Goal: Task Accomplishment & Management: Use online tool/utility

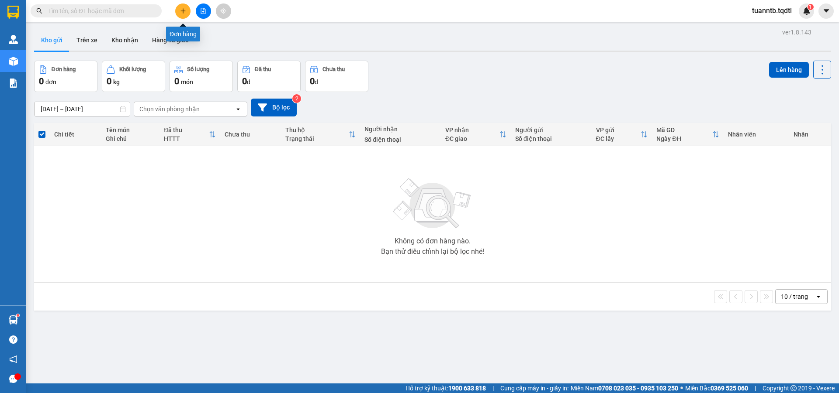
click at [185, 11] on icon "plus" at bounding box center [182, 10] width 5 height 0
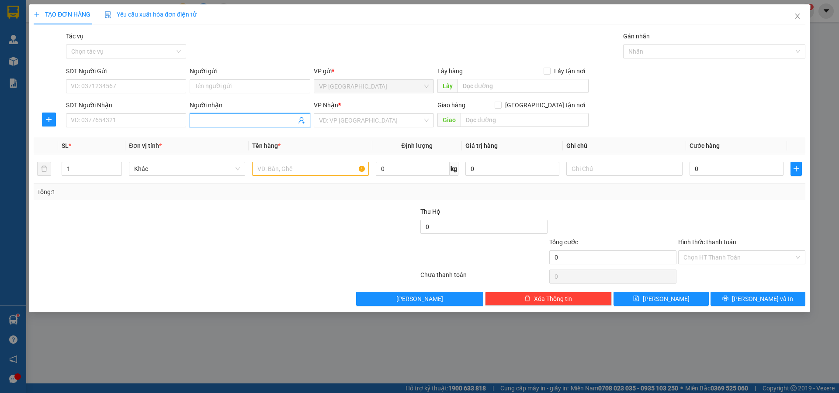
click at [211, 117] on input "Người nhận" at bounding box center [245, 121] width 101 height 10
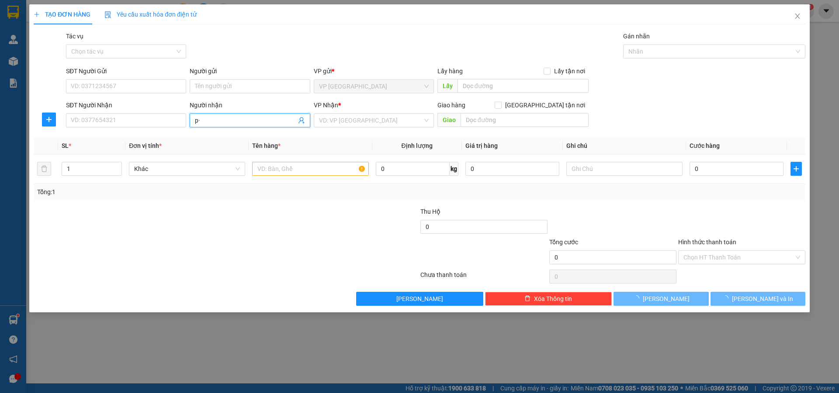
type input "p"
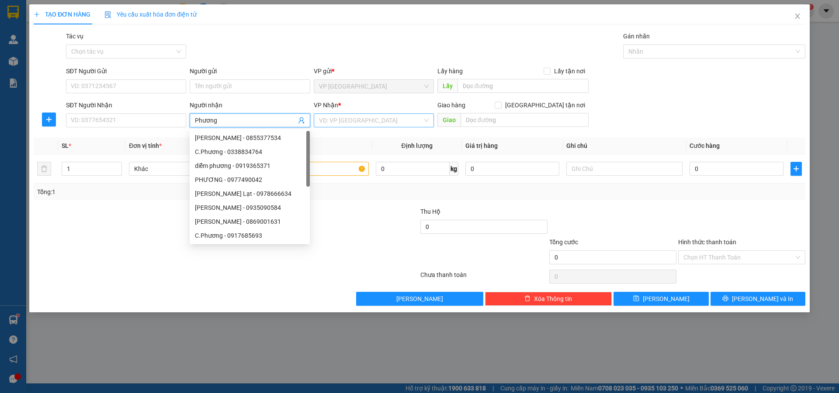
type input "Phương"
click at [365, 121] on input "search" at bounding box center [371, 120] width 104 height 13
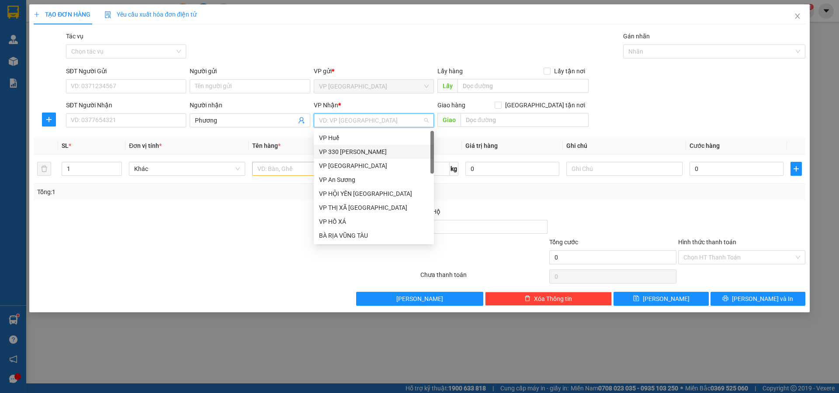
click at [349, 152] on div "VP 330 [PERSON_NAME]" at bounding box center [374, 152] width 110 height 10
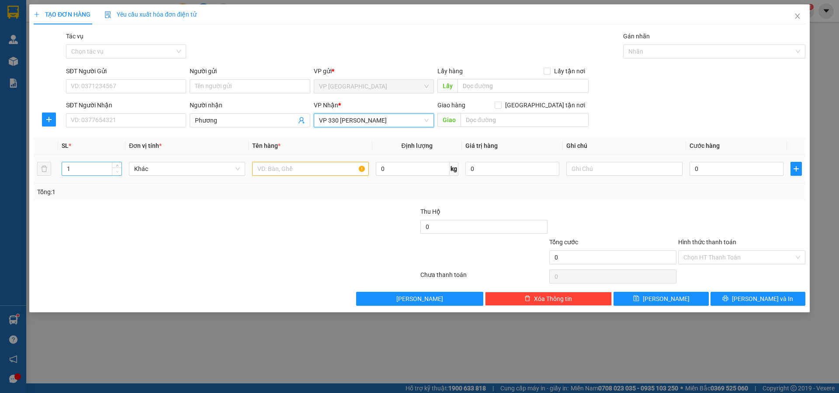
click at [118, 168] on span "Decrease Value" at bounding box center [117, 172] width 10 height 8
type input "2"
click at [117, 166] on icon "up" at bounding box center [117, 167] width 3 height 3
click at [277, 168] on input "text" at bounding box center [310, 169] width 116 height 14
type input "1T VỪA + 1 CỤC"
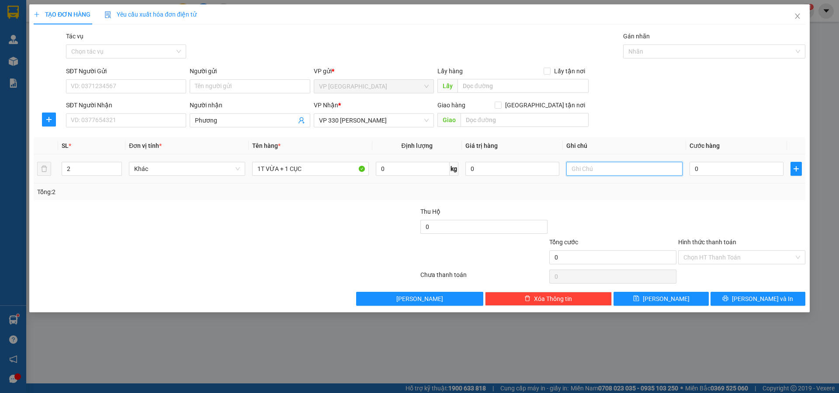
click at [588, 171] on input "text" at bounding box center [624, 169] width 116 height 14
type input "CC"
click at [719, 171] on input "0" at bounding box center [736, 169] width 94 height 14
type input "2"
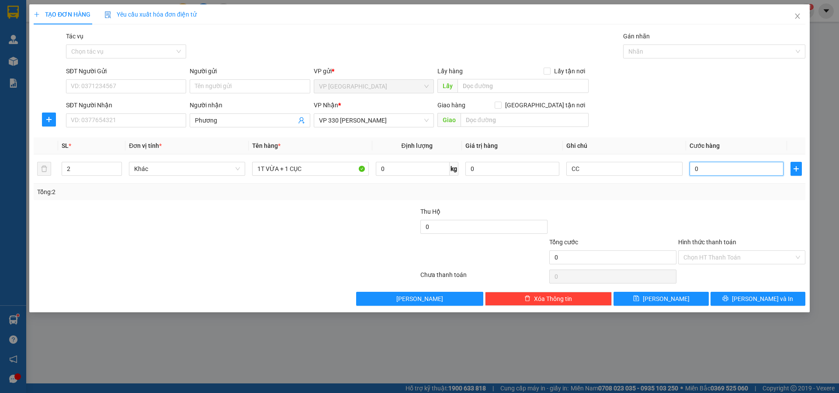
type input "2"
type input "20"
type input "200"
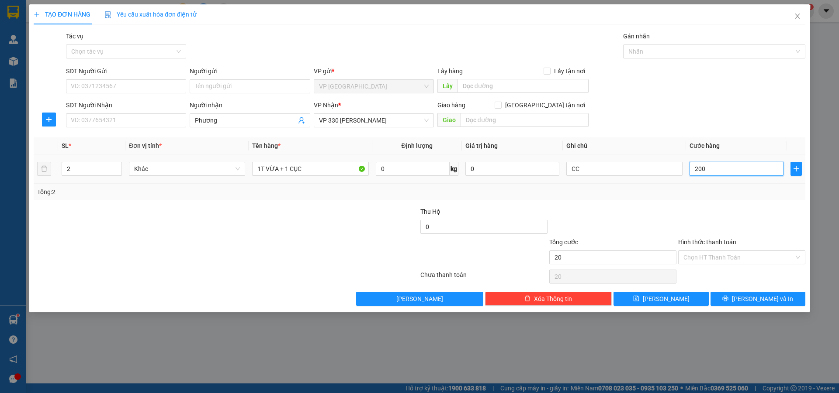
type input "200"
type input "2.000"
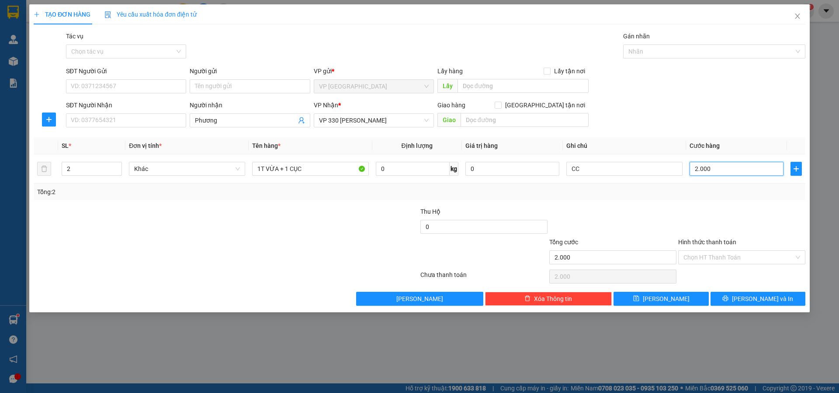
type input "20.000"
type input "200.000"
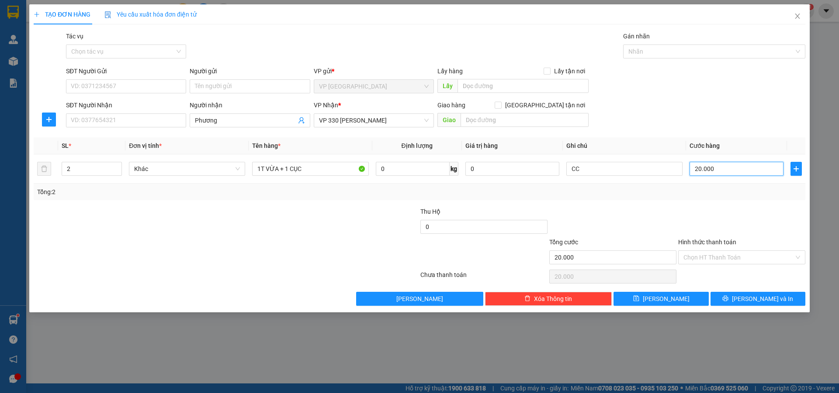
type input "200.000"
click at [319, 163] on input "1T VỪA + 1 CỤC" at bounding box center [310, 169] width 116 height 14
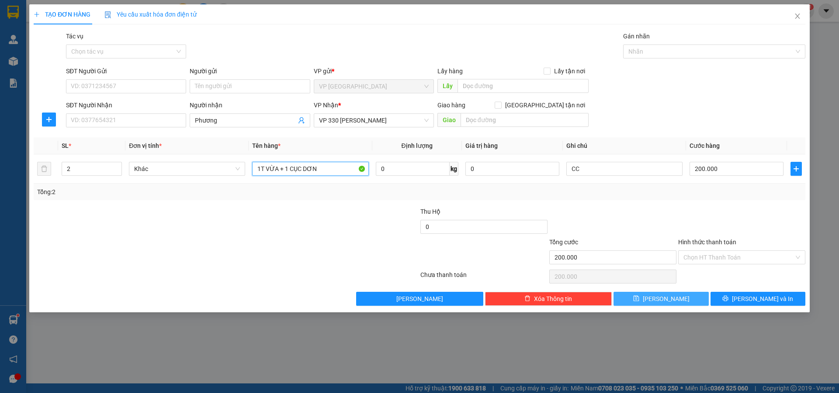
type input "1T VỪA + 1 CỤC DƠN"
click at [662, 301] on span "[PERSON_NAME]" at bounding box center [665, 299] width 47 height 10
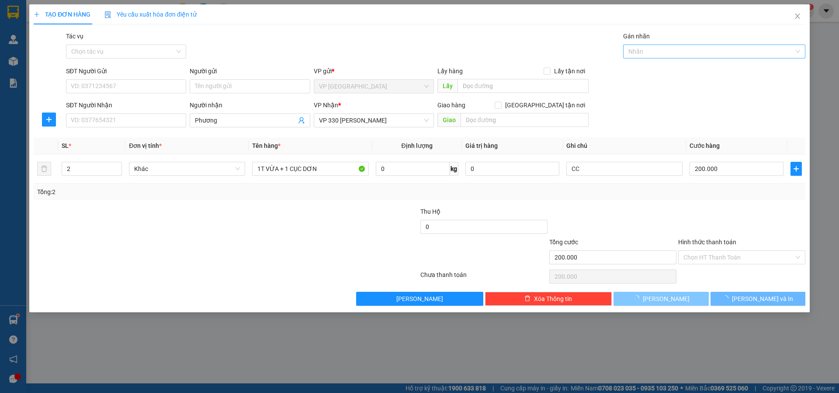
type input "1"
type input "0"
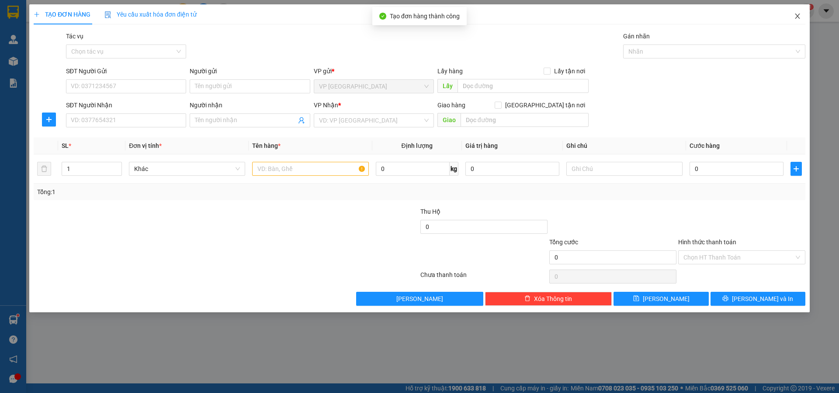
click at [795, 16] on icon "close" at bounding box center [797, 16] width 7 height 7
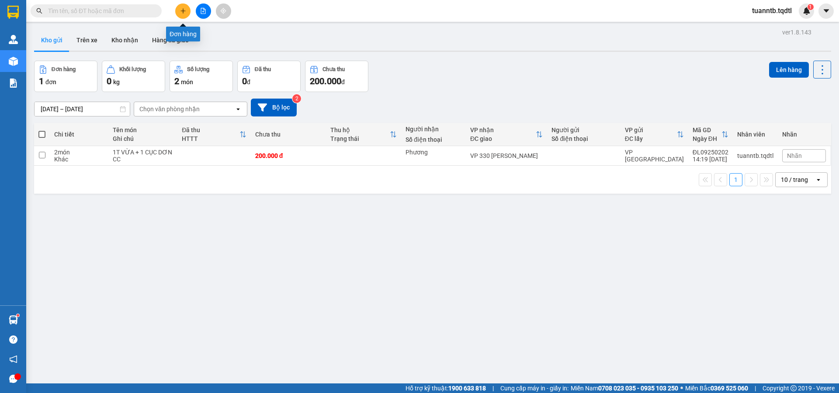
click at [183, 10] on icon "plus" at bounding box center [183, 10] width 0 height 5
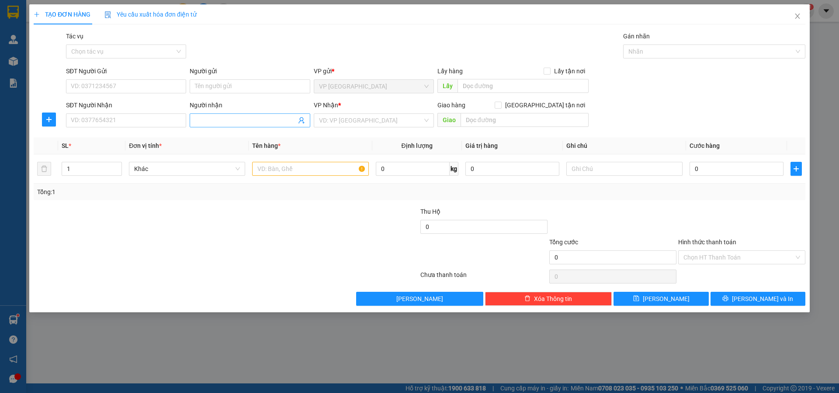
click at [204, 120] on input "Người nhận" at bounding box center [245, 121] width 101 height 10
type input "Thu Sơn"
click at [246, 148] on div "Thu Sơn - 0911881003" at bounding box center [250, 152] width 110 height 10
type input "0911881003"
type input "Thu Sơn"
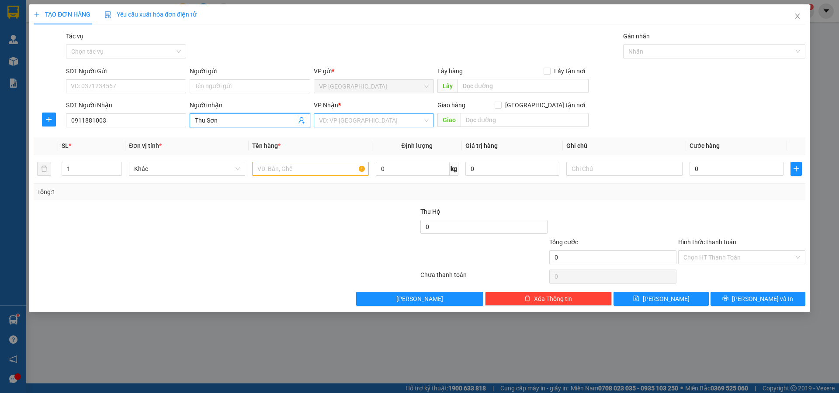
click at [344, 117] on input "search" at bounding box center [371, 120] width 104 height 13
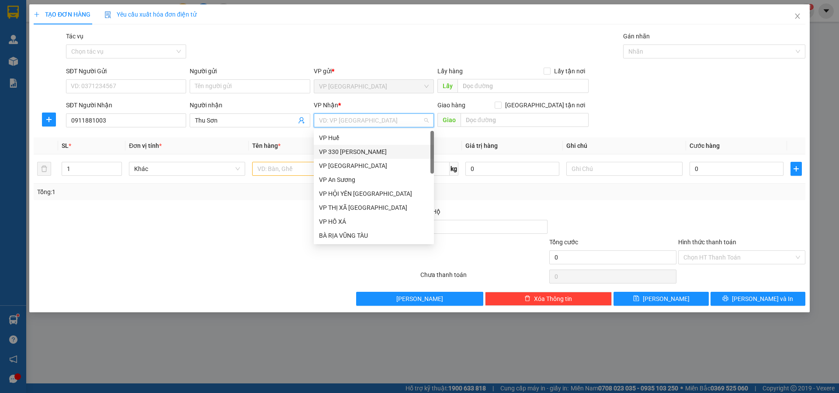
click at [357, 148] on div "VP 330 [PERSON_NAME]" at bounding box center [374, 152] width 110 height 10
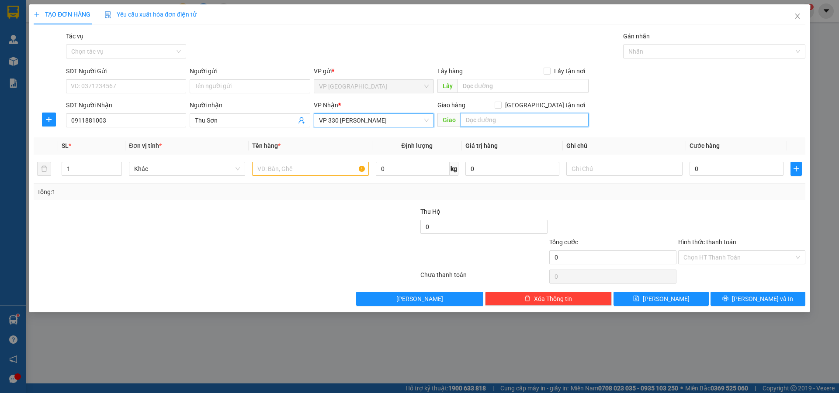
click at [471, 121] on input "text" at bounding box center [524, 120] width 128 height 14
type input "[PERSON_NAME]"
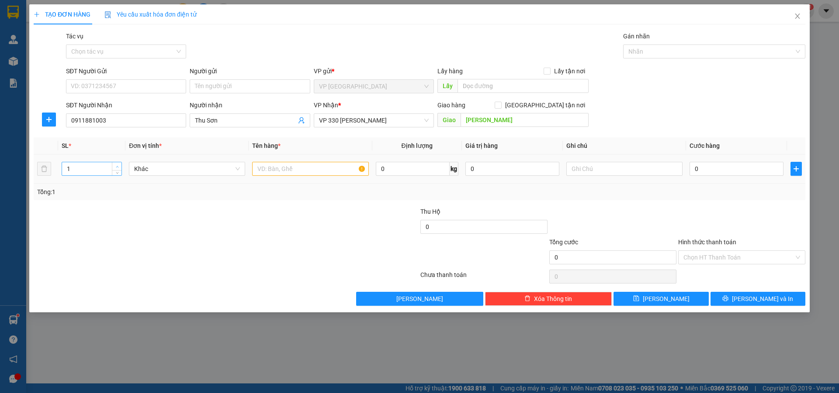
type input "2"
click at [119, 162] on span "Increase Value" at bounding box center [117, 166] width 10 height 8
click at [272, 169] on input "text" at bounding box center [310, 169] width 116 height 14
type input "2T BÔNG"
click at [617, 171] on input "text" at bounding box center [624, 169] width 116 height 14
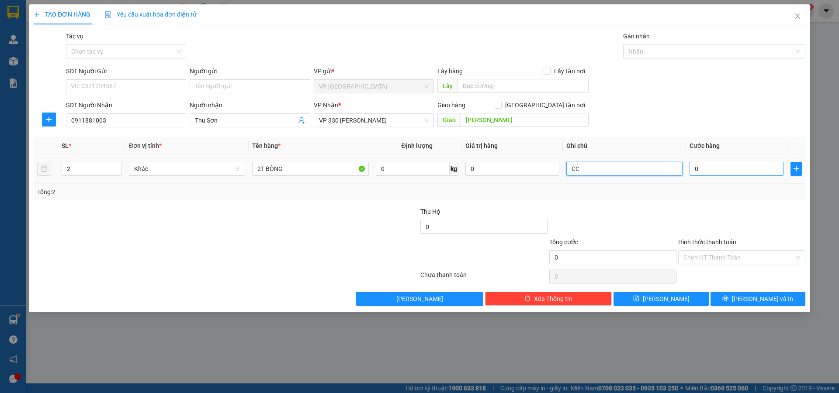
type input "CC"
click at [711, 162] on input "0" at bounding box center [736, 169] width 94 height 14
type input "4"
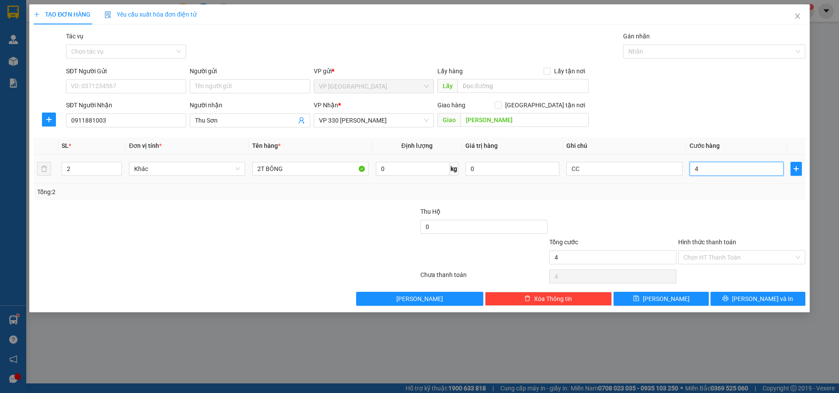
type input "40"
type input "400"
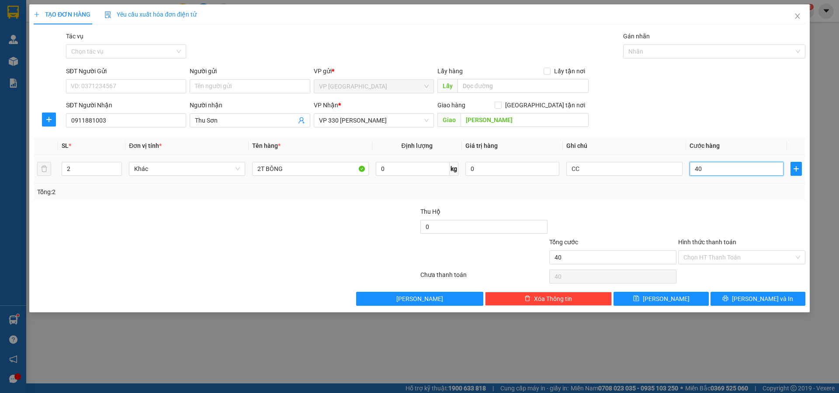
type input "400"
type input "4.000"
type input "40.000"
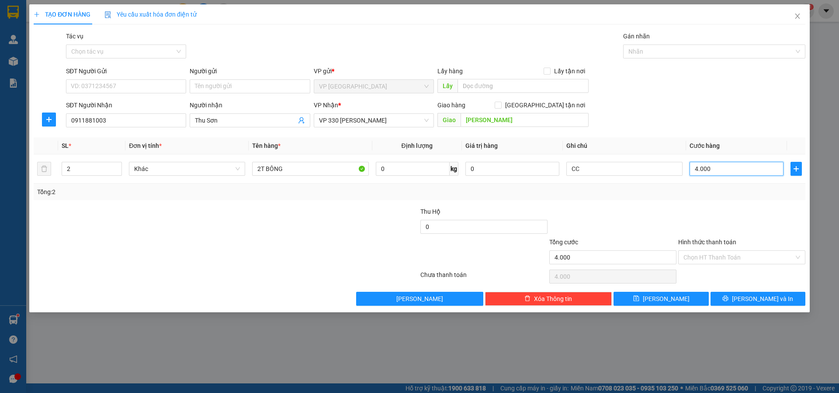
type input "40.000"
type input "400.000"
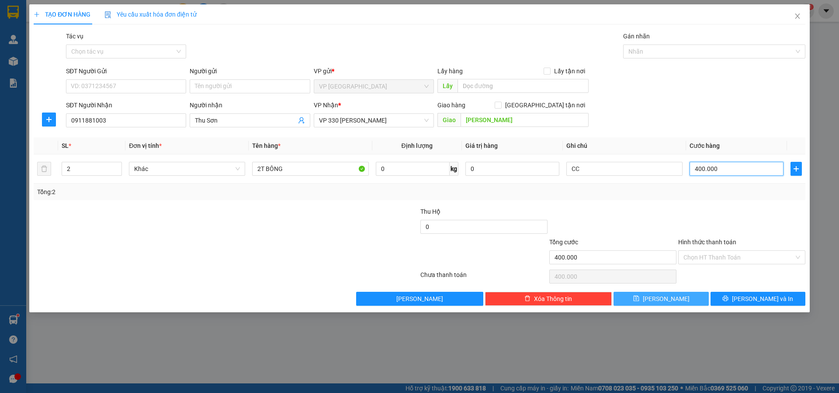
type input "400.000"
click at [679, 293] on button "[PERSON_NAME]" at bounding box center [660, 299] width 95 height 14
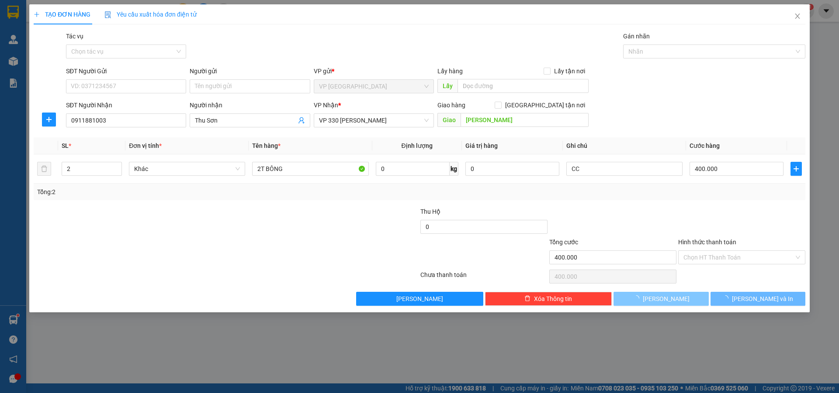
type input "1"
type input "0"
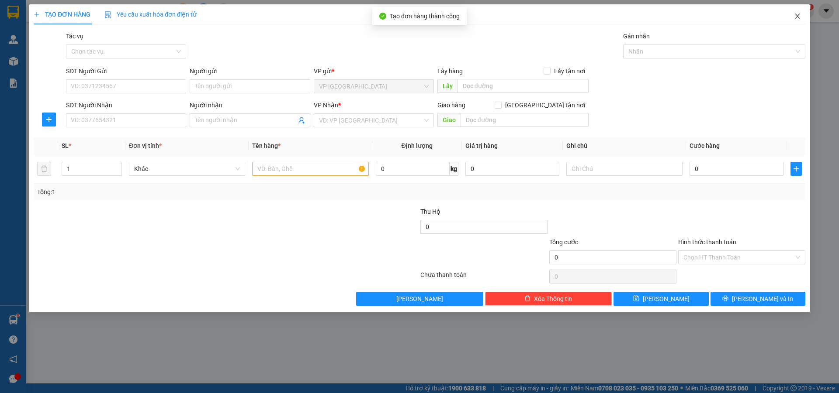
drag, startPoint x: 796, startPoint y: 19, endPoint x: 775, endPoint y: 21, distance: 21.0
click at [796, 19] on icon "close" at bounding box center [797, 16] width 7 height 7
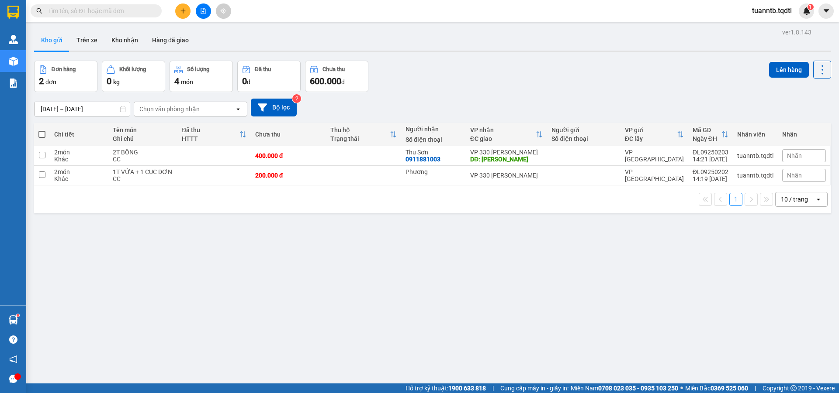
click at [43, 135] on span at bounding box center [41, 134] width 7 height 7
click at [42, 130] on input "checkbox" at bounding box center [42, 130] width 0 height 0
checkbox input "true"
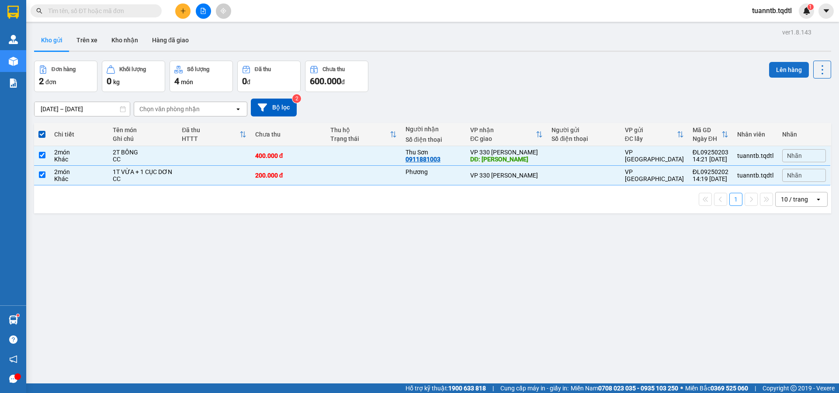
click at [794, 72] on button "Lên hàng" at bounding box center [789, 70] width 40 height 16
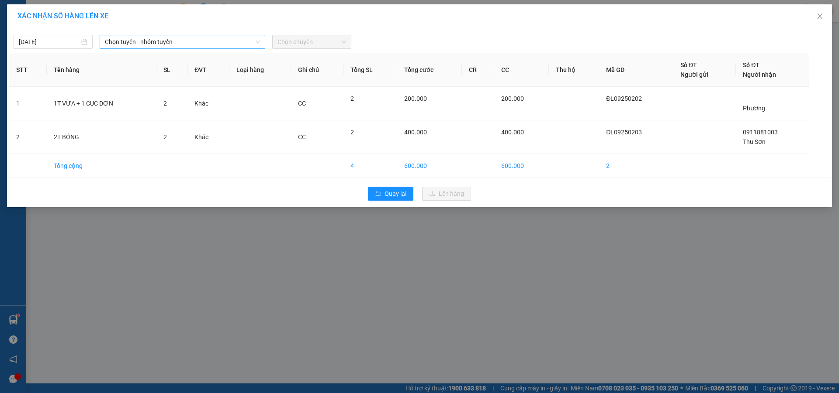
click at [231, 48] on div "Chọn tuyến - nhóm tuyến" at bounding box center [183, 42] width 166 height 14
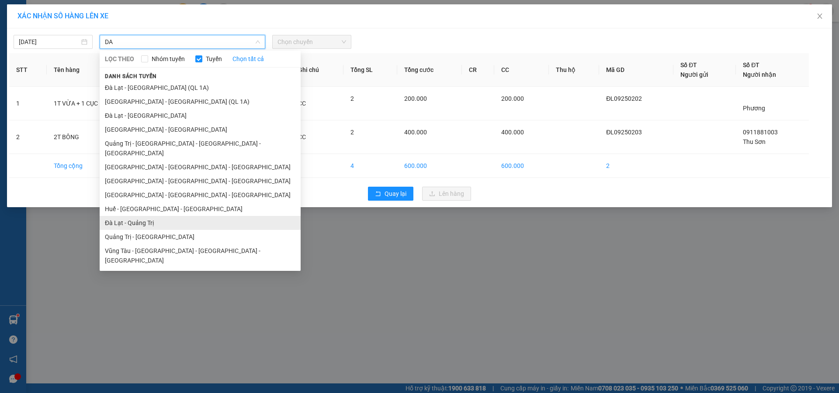
type input "DA"
click at [164, 216] on li "Đà Lạt - Quảng Trị" at bounding box center [200, 223] width 201 height 14
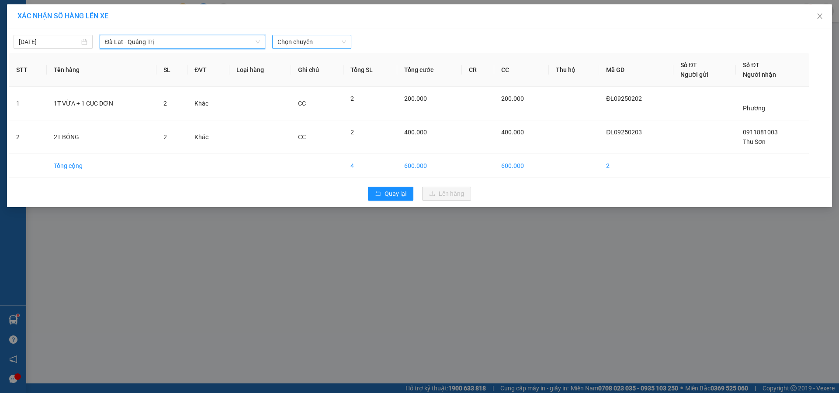
click at [300, 43] on span "Chọn chuyến" at bounding box center [311, 41] width 69 height 13
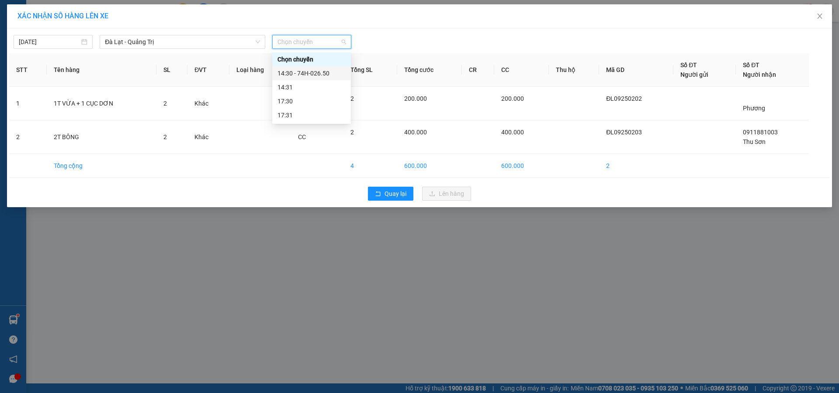
click at [311, 74] on div "14:30 - 74H-026.50" at bounding box center [311, 74] width 68 height 10
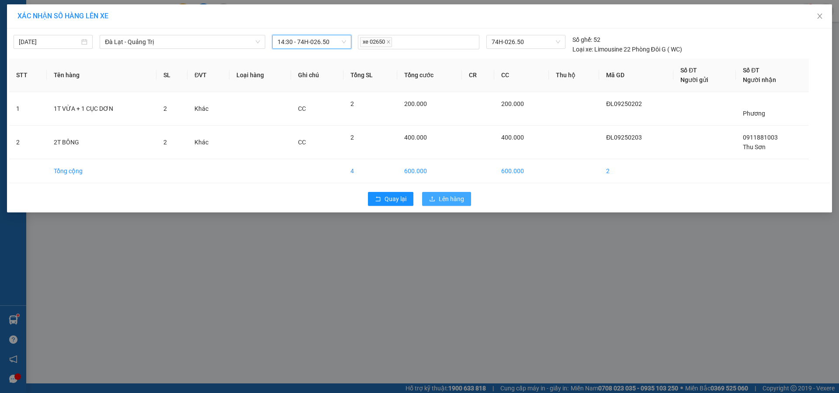
click at [441, 198] on span "Lên hàng" at bounding box center [450, 199] width 25 height 10
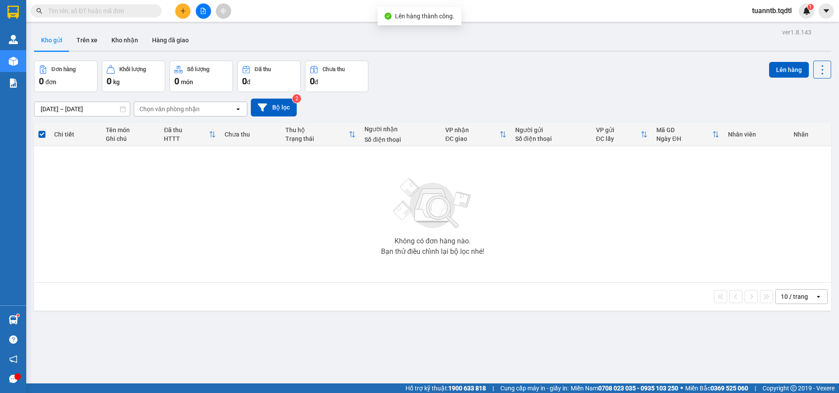
click at [196, 10] on button at bounding box center [203, 10] width 15 height 15
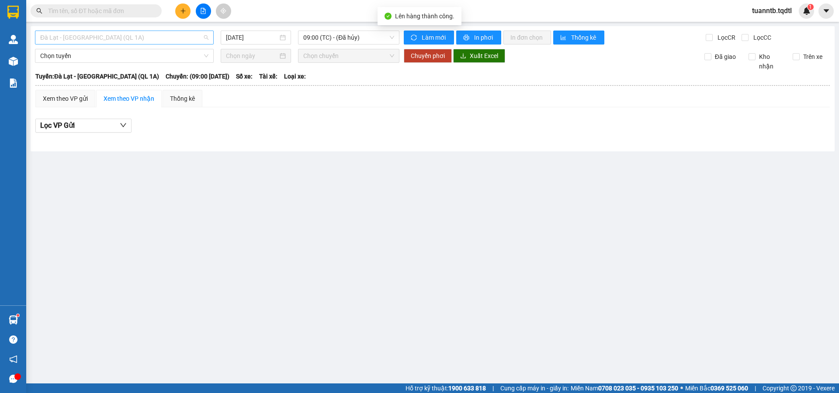
click at [190, 35] on span "Đà Lạt - [GEOGRAPHIC_DATA] (QL 1A)" at bounding box center [124, 37] width 168 height 13
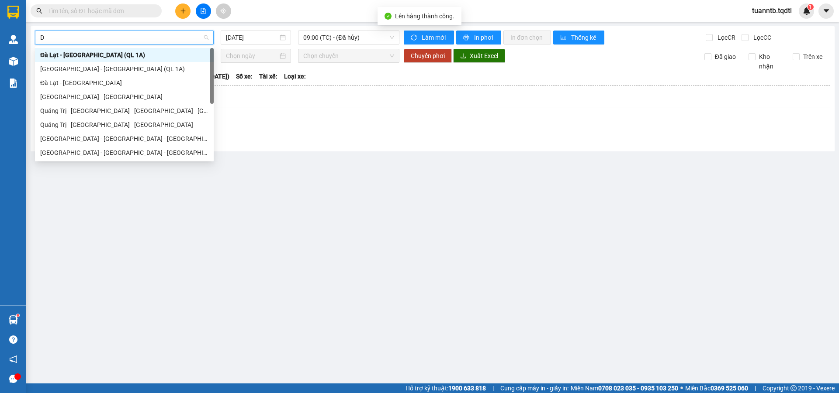
type input "DA"
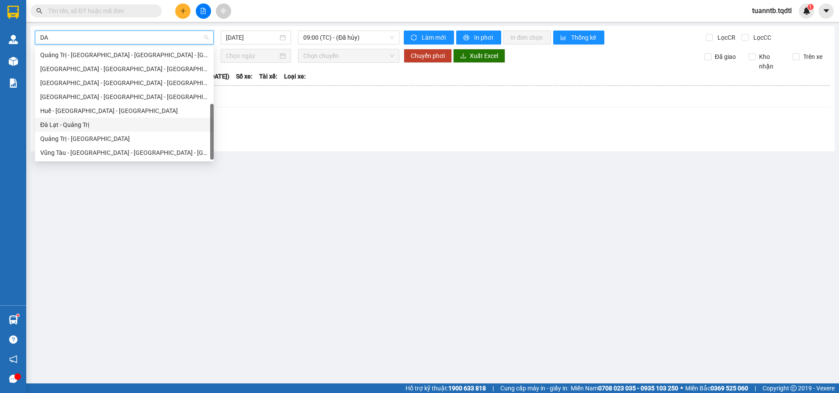
click at [86, 126] on div "Đà Lạt - Quảng Trị" at bounding box center [124, 125] width 168 height 10
type input "[DATE]"
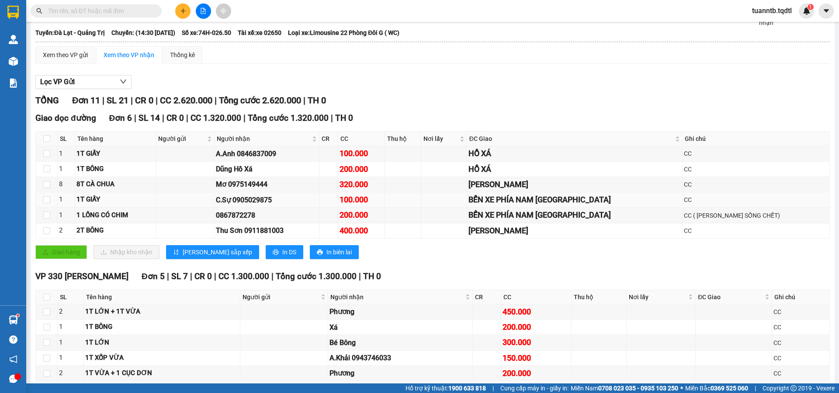
scroll to position [86, 0]
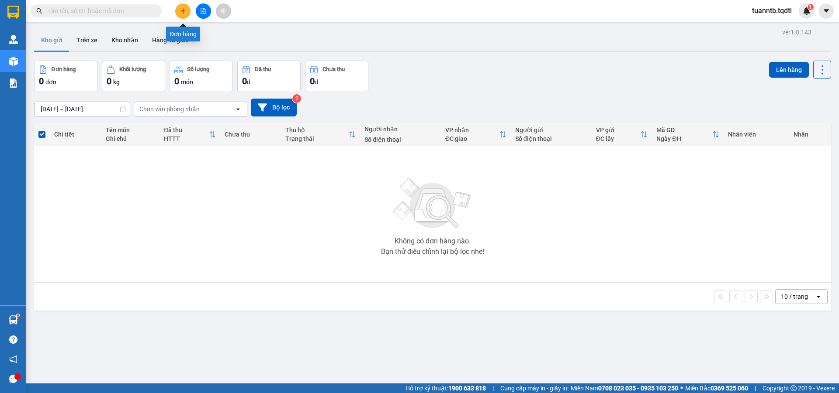
click at [197, 10] on button at bounding box center [203, 10] width 15 height 15
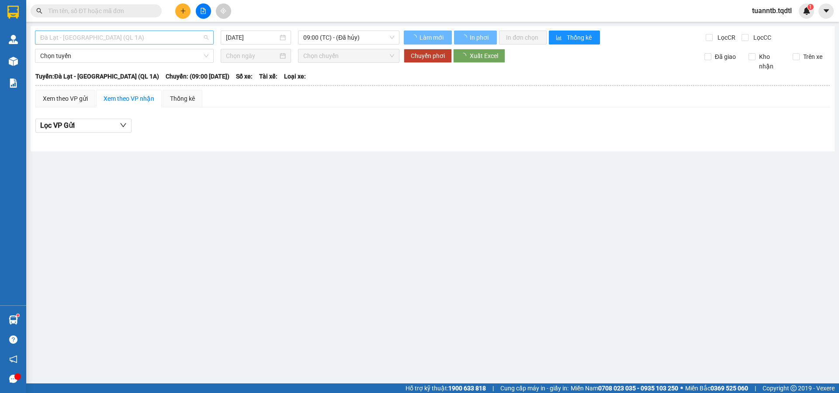
click at [175, 39] on span "Đà Lạt - [GEOGRAPHIC_DATA] (QL 1A)" at bounding box center [124, 37] width 168 height 13
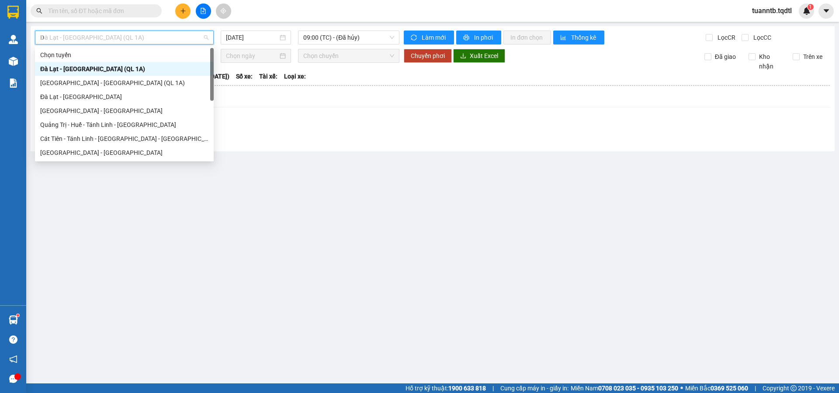
type input "DA"
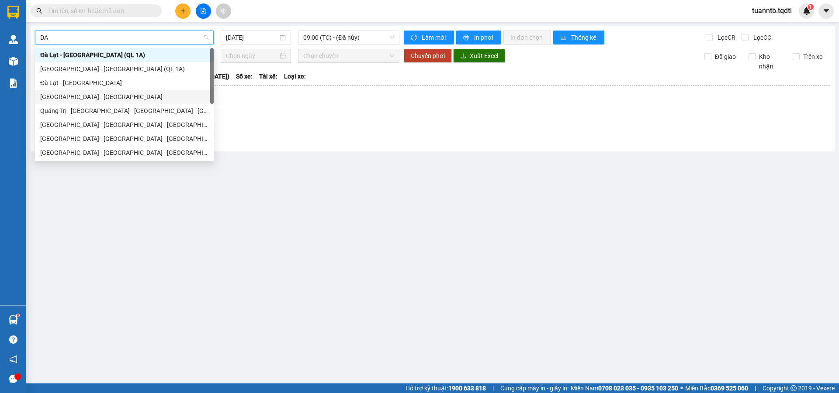
scroll to position [56, 0]
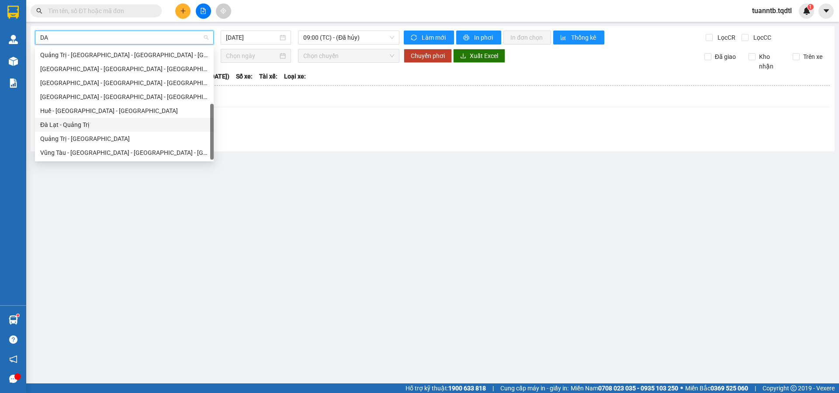
click at [96, 125] on div "Đà Lạt - Quảng Trị" at bounding box center [124, 125] width 168 height 10
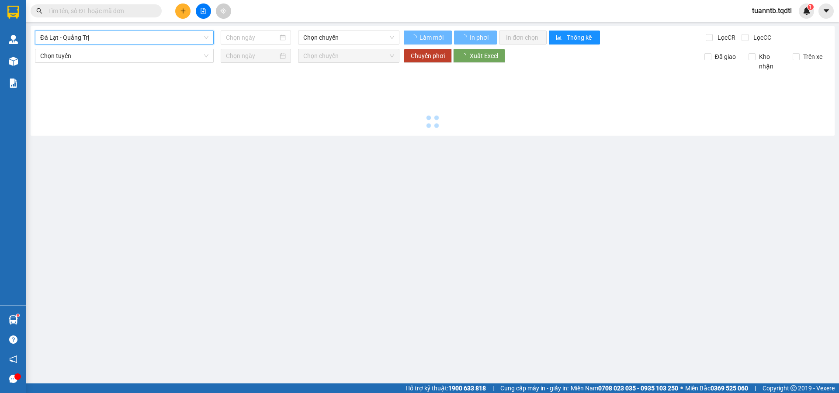
type input "[DATE]"
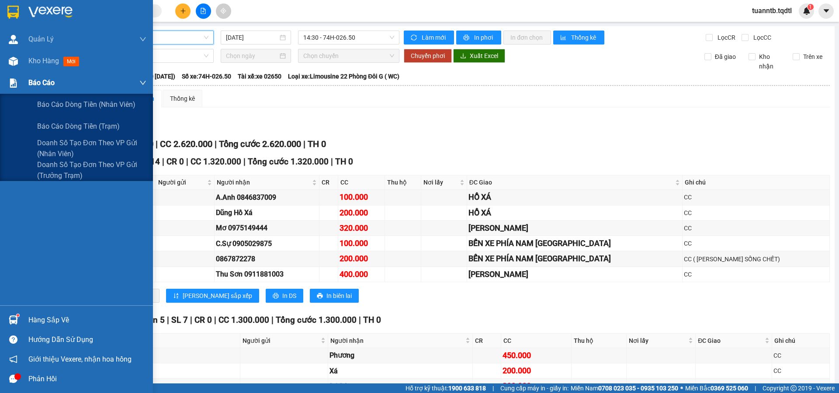
click at [48, 85] on span "Báo cáo" at bounding box center [41, 82] width 26 height 11
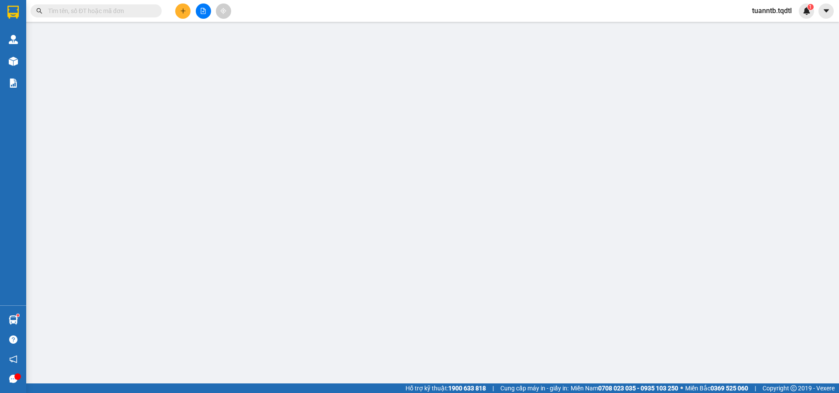
drag, startPoint x: 111, startPoint y: 165, endPoint x: 19, endPoint y: 82, distance: 124.3
click at [19, 82] on div at bounding box center [13, 83] width 15 height 15
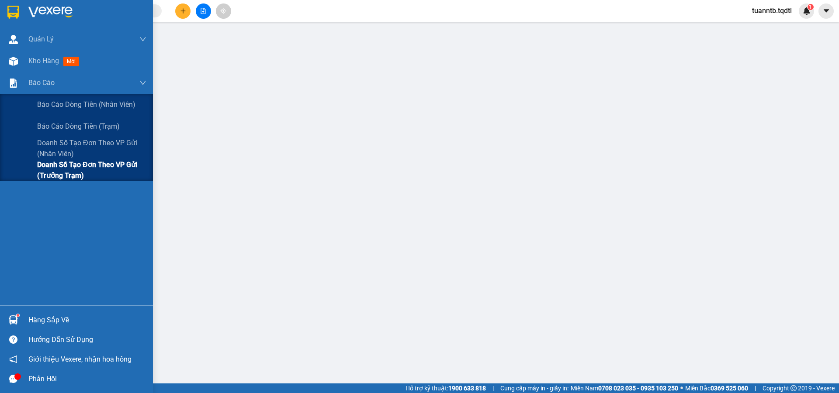
click at [91, 162] on span "Doanh số tạo đơn theo VP gửi (trưởng trạm)" at bounding box center [91, 170] width 109 height 22
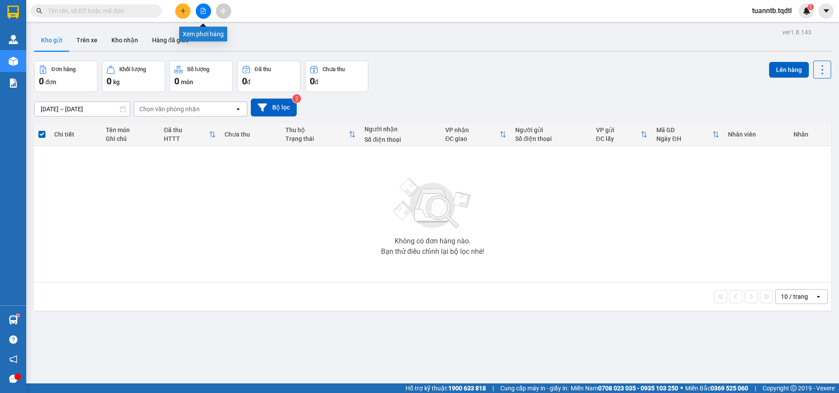
click at [204, 14] on button at bounding box center [203, 10] width 15 height 15
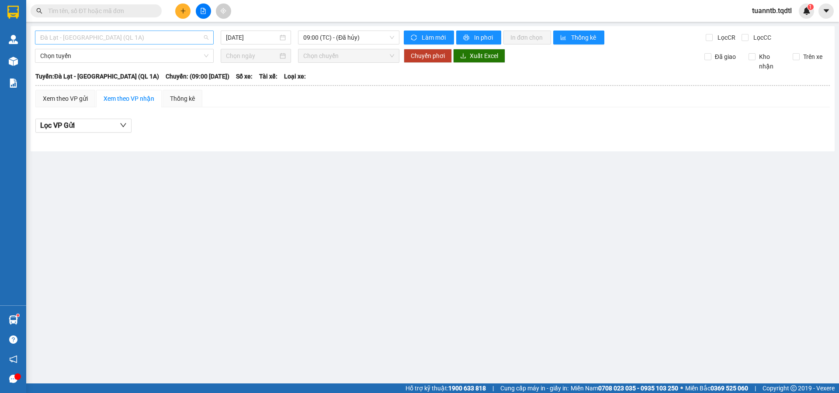
click at [183, 33] on span "Đà Lạt - [GEOGRAPHIC_DATA] (QL 1A)" at bounding box center [124, 37] width 168 height 13
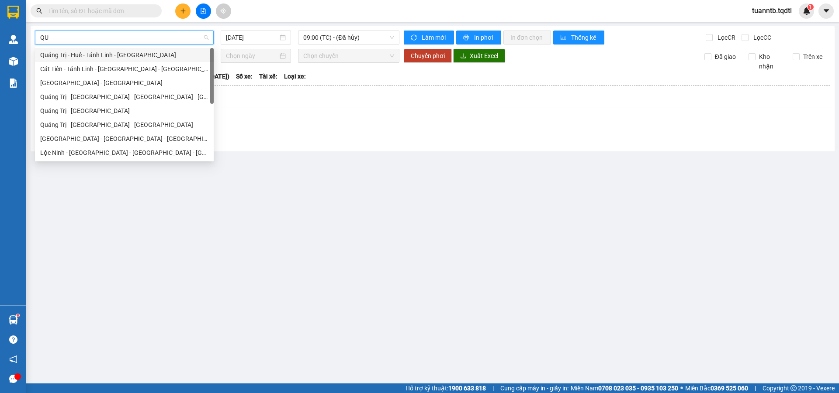
type input "QUA"
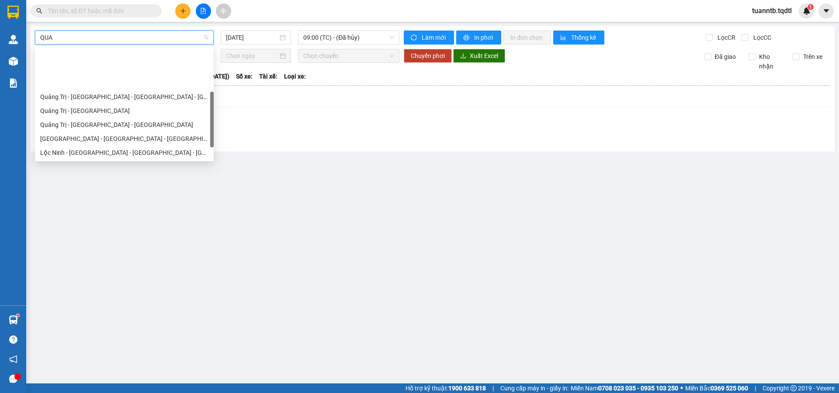
scroll to position [44, 0]
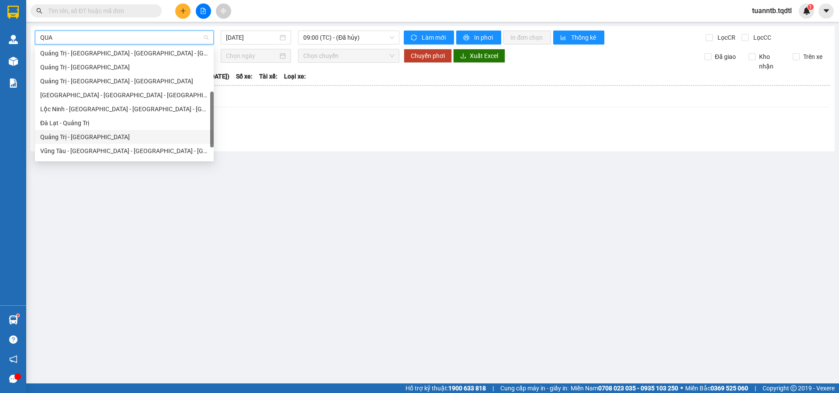
click at [76, 133] on div "Quảng Trị - [GEOGRAPHIC_DATA]" at bounding box center [124, 137] width 168 height 10
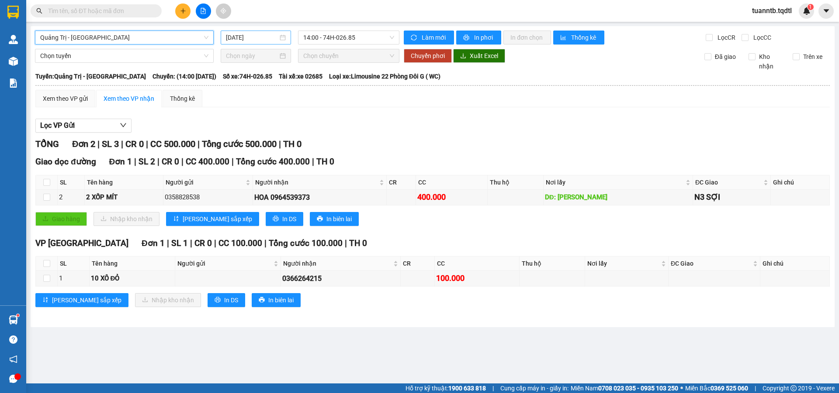
click at [249, 31] on div "[DATE]" at bounding box center [256, 38] width 70 height 14
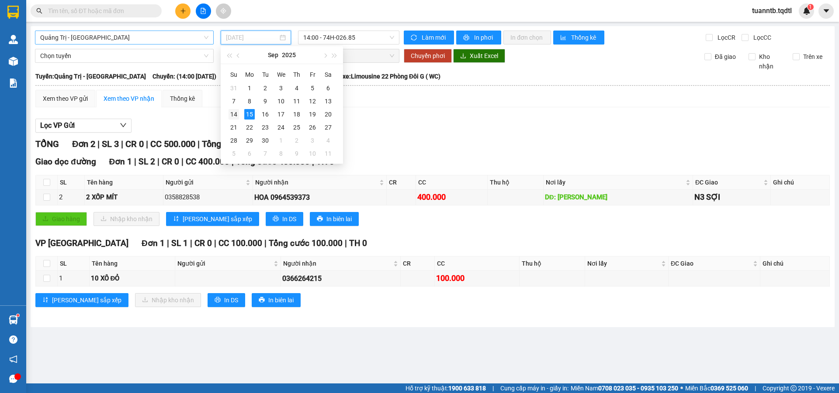
click at [230, 115] on div "14" at bounding box center [233, 114] width 10 height 10
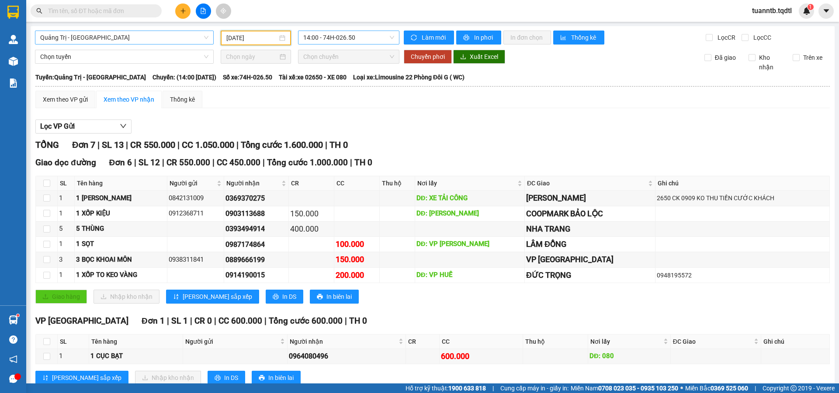
click at [341, 35] on span "14:00 - 74H-026.50" at bounding box center [348, 37] width 91 height 13
click at [243, 35] on input "[DATE]" at bounding box center [251, 38] width 51 height 10
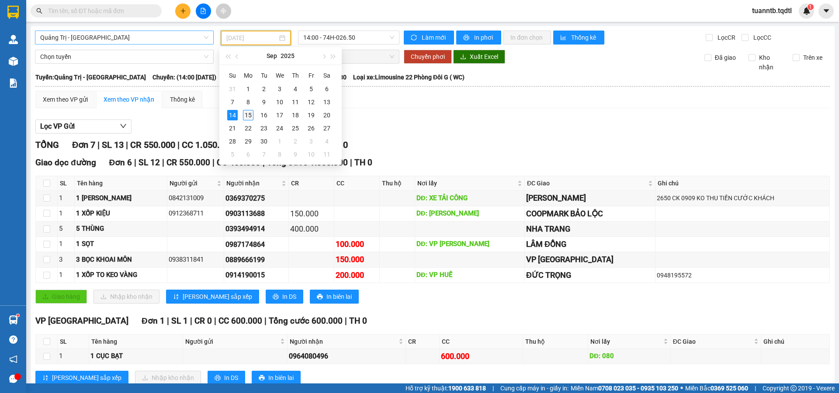
click at [247, 117] on div "15" at bounding box center [248, 115] width 10 height 10
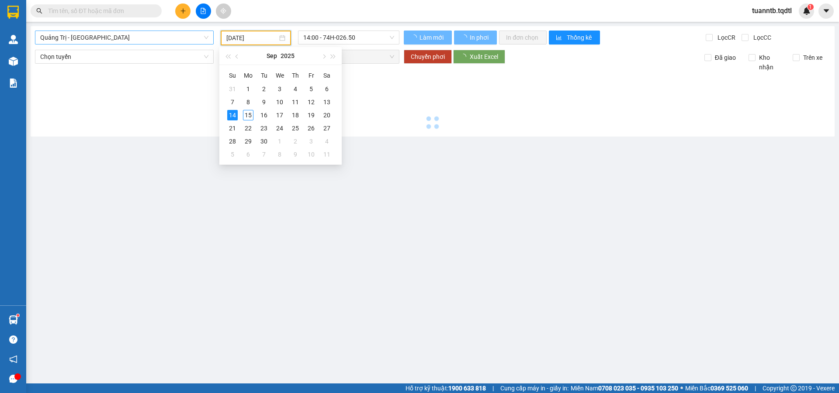
type input "[DATE]"
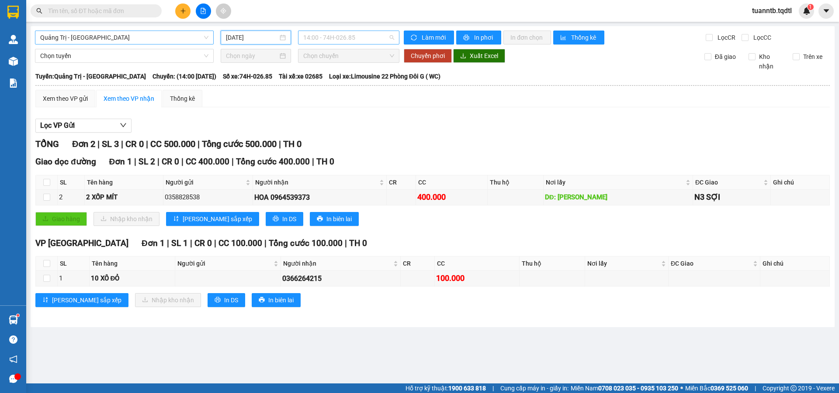
click at [346, 34] on span "14:00 - 74H-026.85" at bounding box center [348, 37] width 91 height 13
click at [345, 42] on span "14:00 - 74H-026.85" at bounding box center [348, 37] width 91 height 13
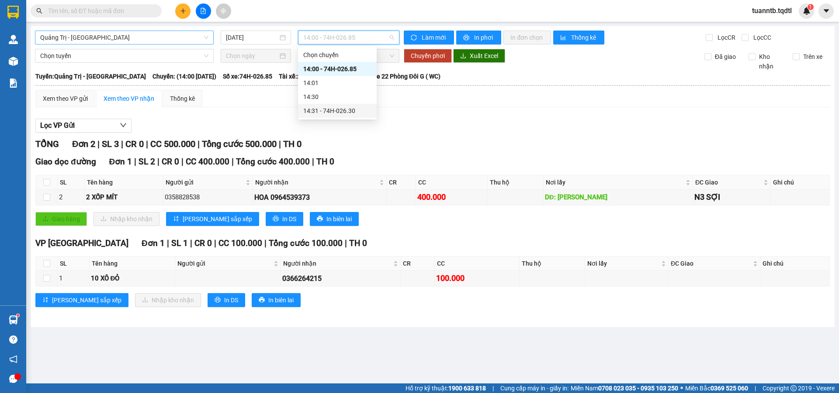
click at [346, 107] on div "14:31 - 74H-026.30" at bounding box center [337, 111] width 68 height 10
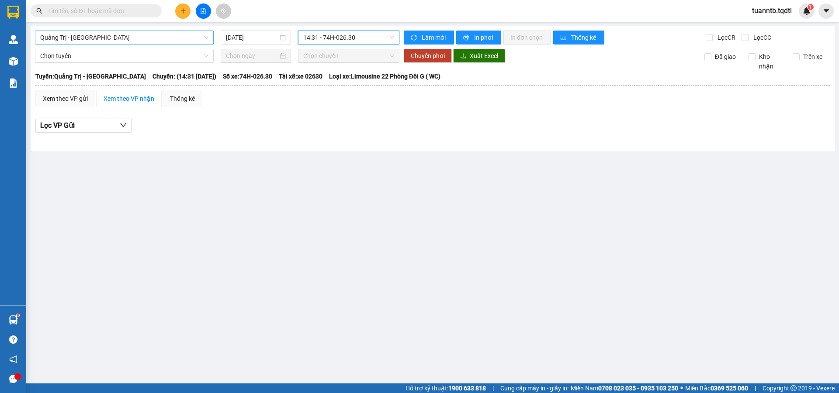
click at [363, 40] on span "14:31 - 74H-026.30" at bounding box center [348, 37] width 91 height 13
click at [355, 110] on div "14:31 - 74H-026.30" at bounding box center [337, 111] width 68 height 10
